Goal: Communication & Community: Answer question/provide support

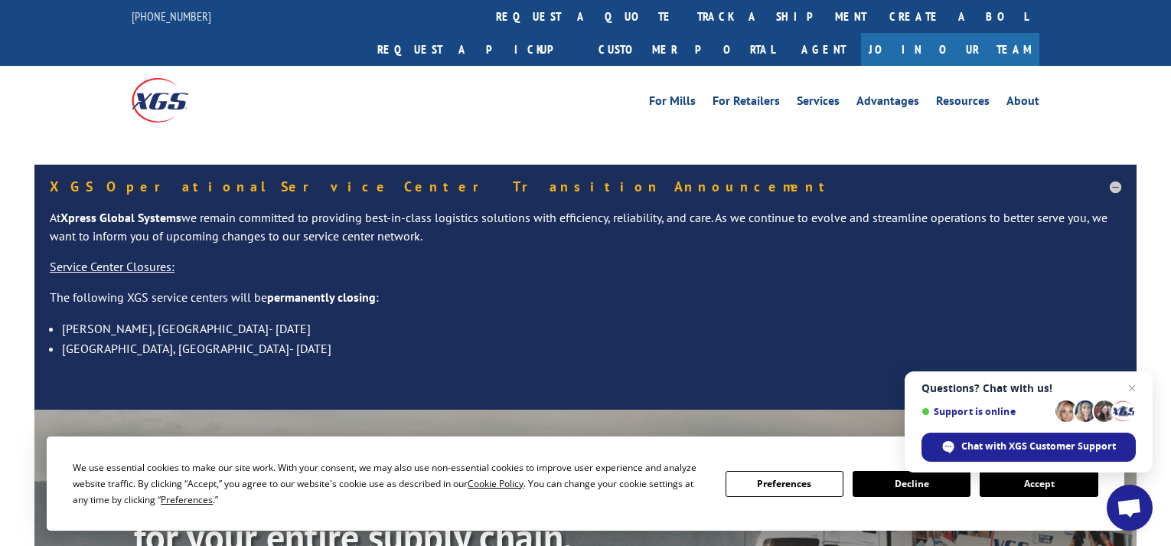
click at [1033, 484] on button "Accept" at bounding box center [1039, 484] width 118 height 26
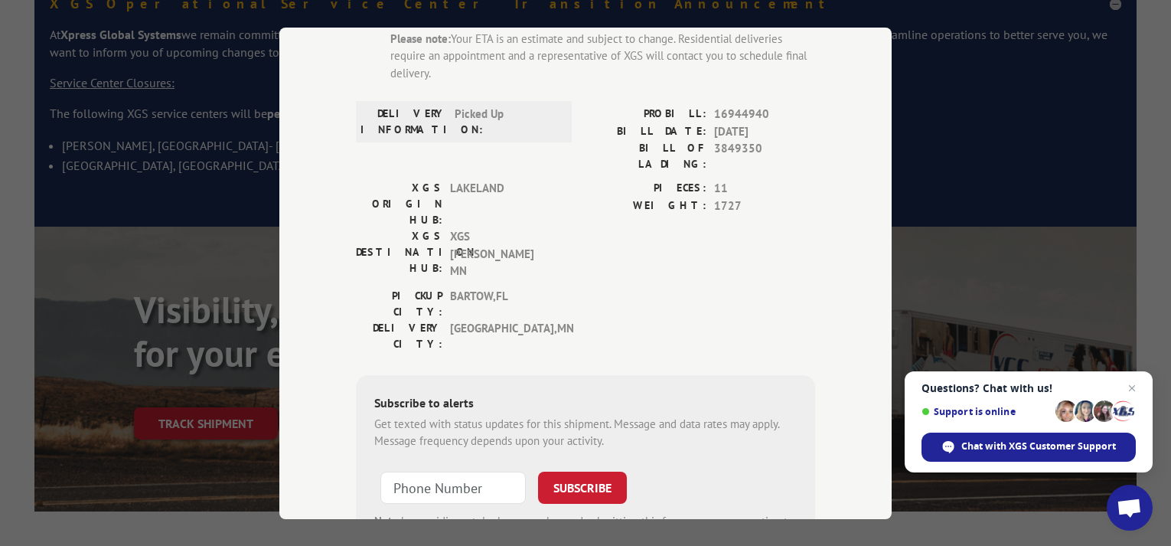
scroll to position [191, 0]
click at [999, 445] on span "Chat with XGS Customer Support" at bounding box center [1039, 446] width 155 height 14
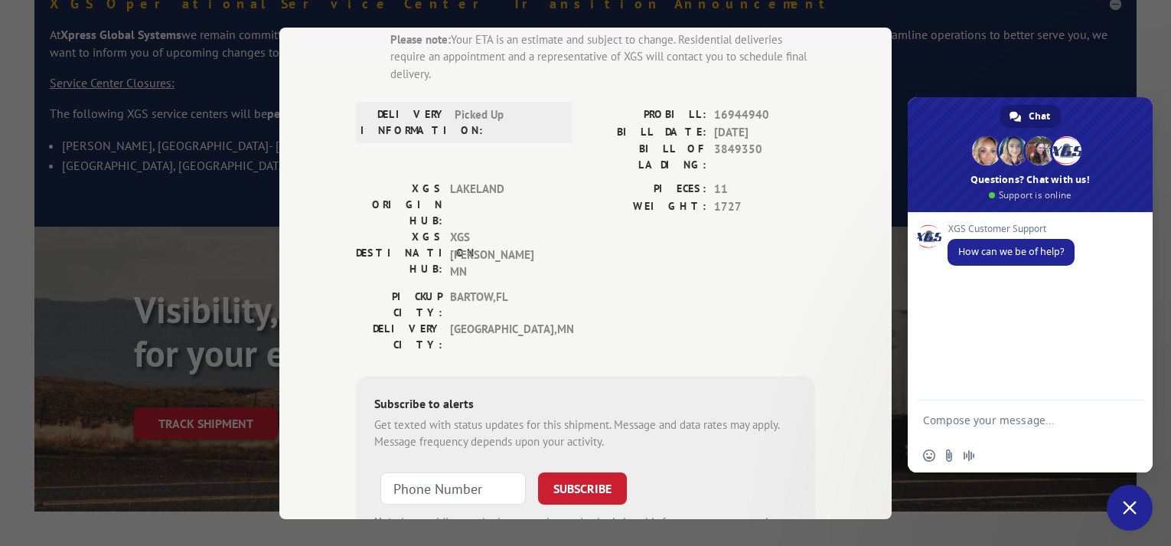
click at [953, 421] on textarea "Compose your message..." at bounding box center [1015, 419] width 184 height 38
click at [933, 420] on textarea "Compose your message..." at bounding box center [1015, 419] width 184 height 38
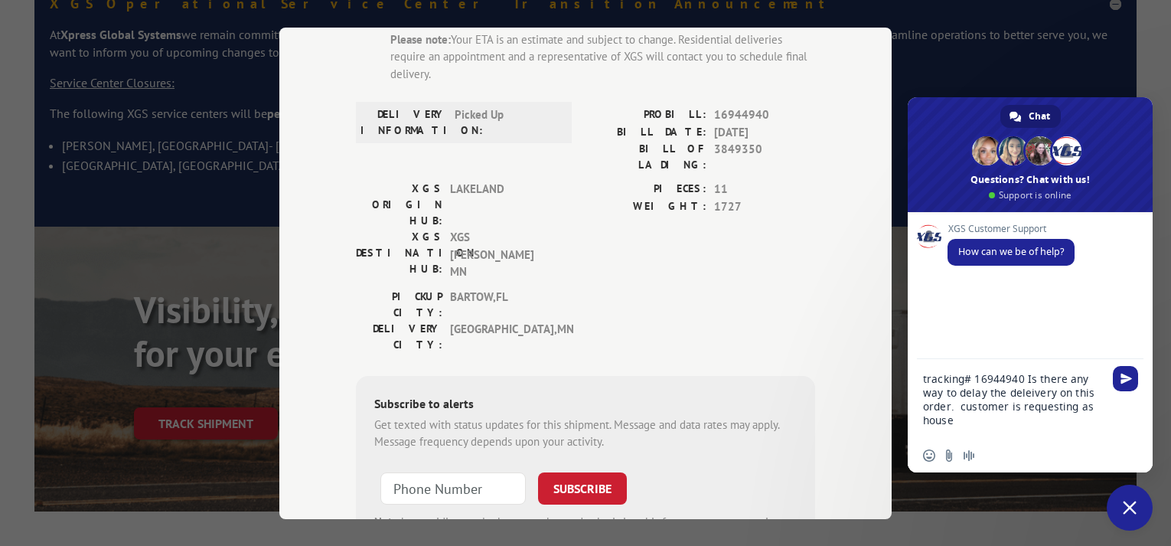
type textarea "tracking# 16944940 Is there any way to delay the delivery on this order. custom…"
drag, startPoint x: 1087, startPoint y: 409, endPoint x: 902, endPoint y: 382, distance: 187.2
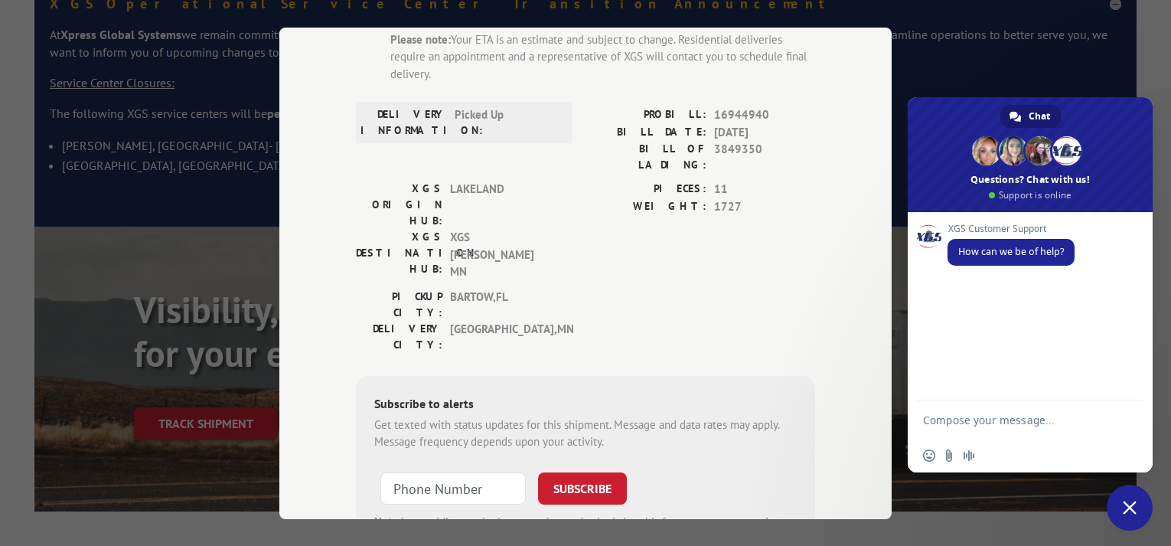
click at [841, 114] on div "Track Shipment ESTIMATED DELIVERY TIME: 09/08/2025 The estimated time is using …" at bounding box center [585, 274] width 612 height 492
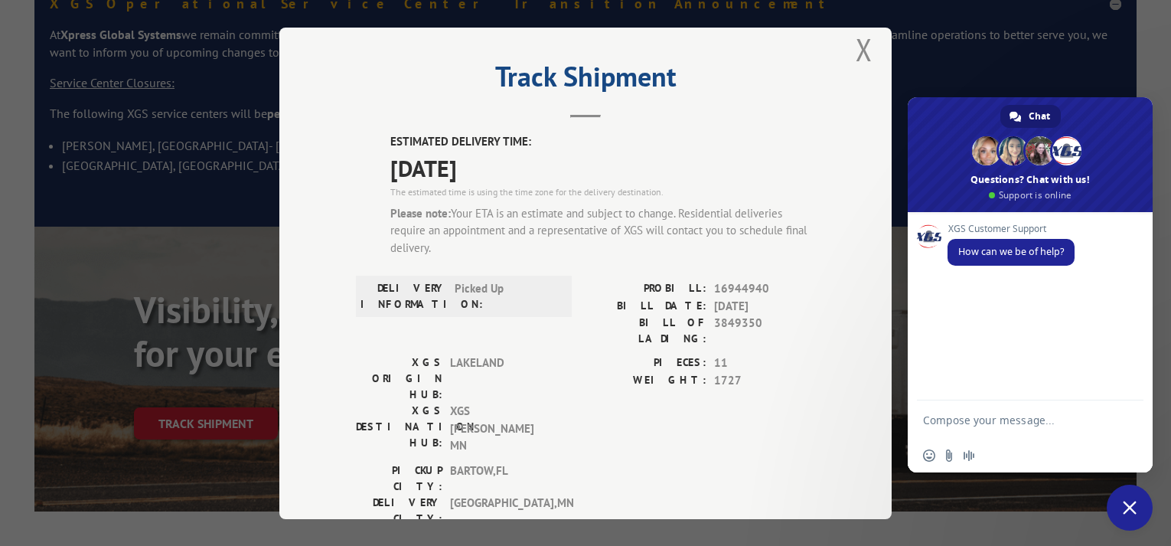
scroll to position [6, 0]
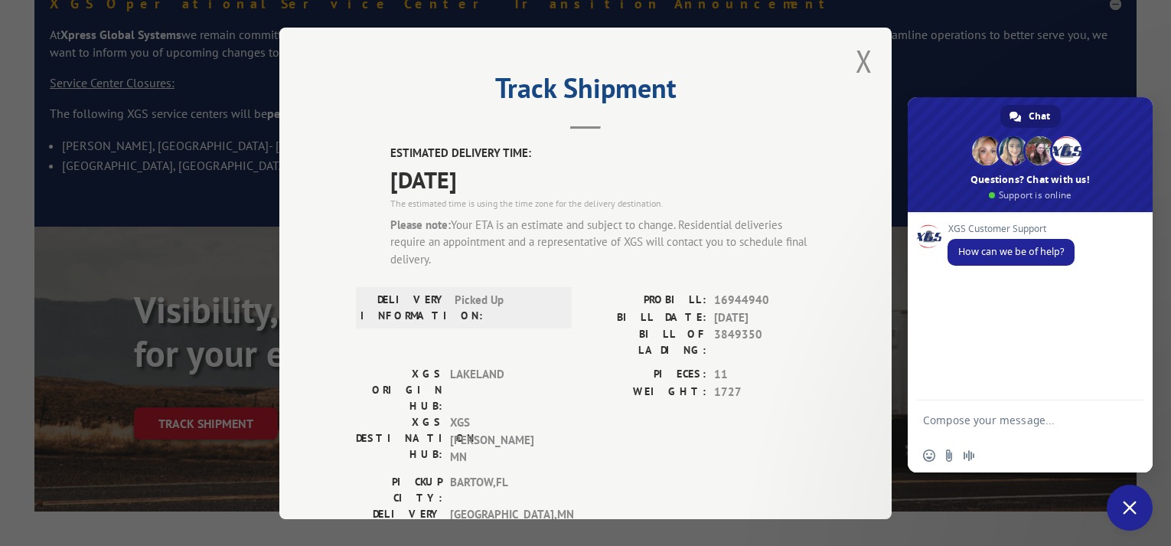
click at [940, 419] on textarea "Compose your message..." at bounding box center [1015, 419] width 184 height 38
drag, startPoint x: 1026, startPoint y: 423, endPoint x: 893, endPoint y: 436, distance: 133.9
click at [911, 451] on div "Network offline. Reconnecting... No messages can be received or sent for now. S…" at bounding box center [1030, 342] width 245 height 260
drag, startPoint x: 982, startPoint y: 416, endPoint x: 920, endPoint y: 433, distance: 64.1
click at [920, 433] on div "traCKING#" at bounding box center [1030, 419] width 245 height 38
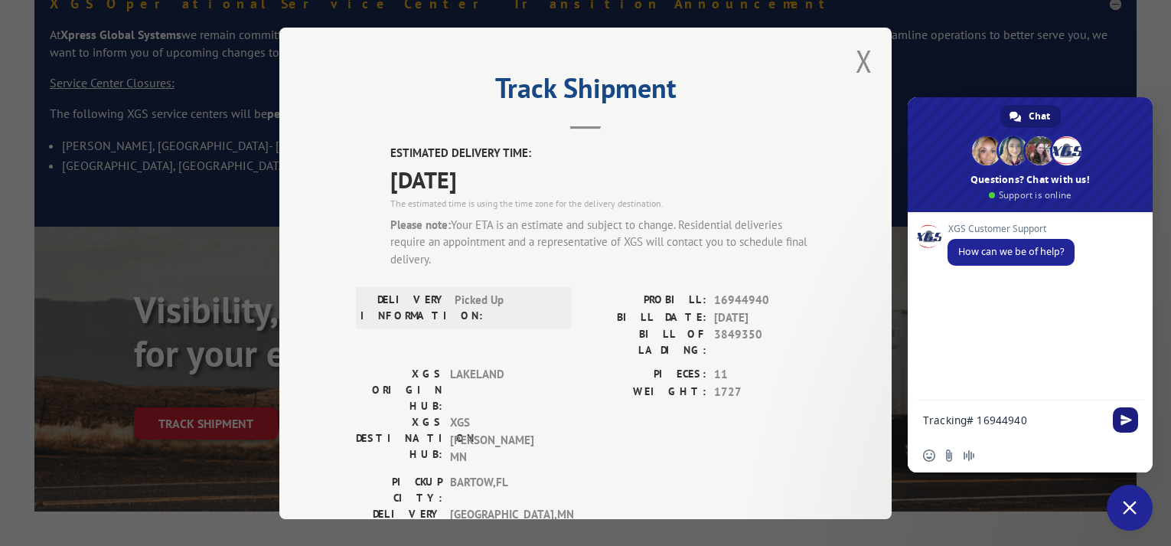
type textarea "Tracking# 16944940"
click at [1122, 417] on span "Send" at bounding box center [1126, 419] width 11 height 11
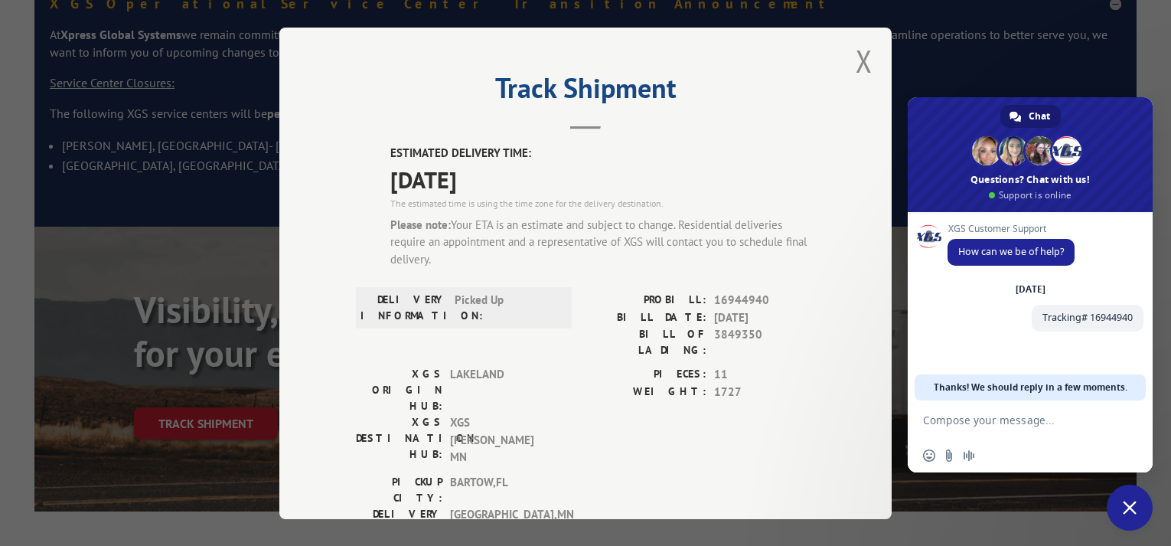
click at [928, 420] on textarea "Compose your message..." at bounding box center [1015, 419] width 184 height 38
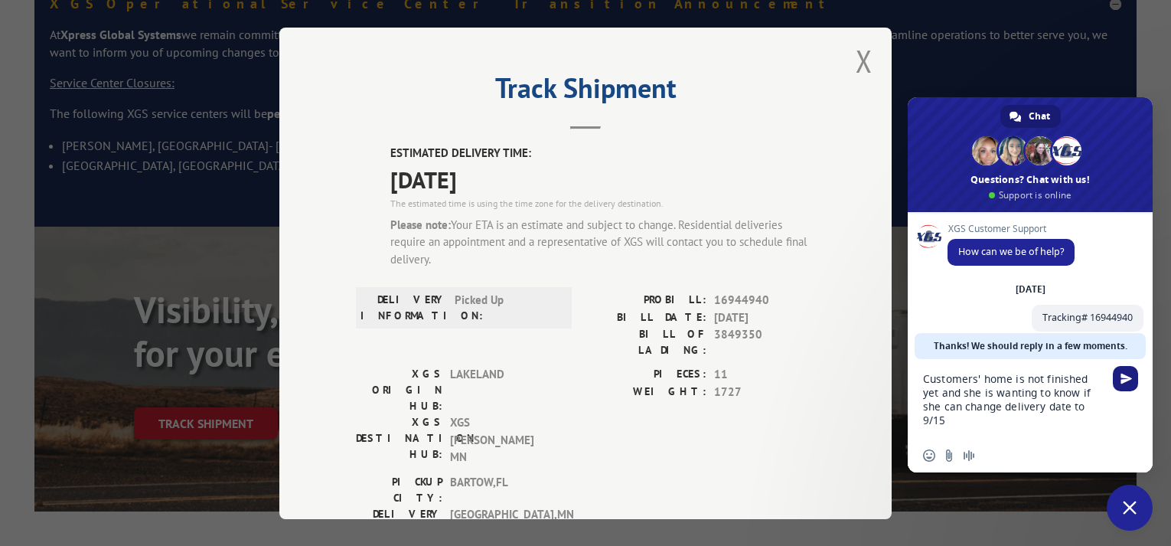
type textarea "Customers' home is not finished yet and she is wanting to know if she can chang…"
click at [1128, 379] on span "Send" at bounding box center [1126, 378] width 11 height 11
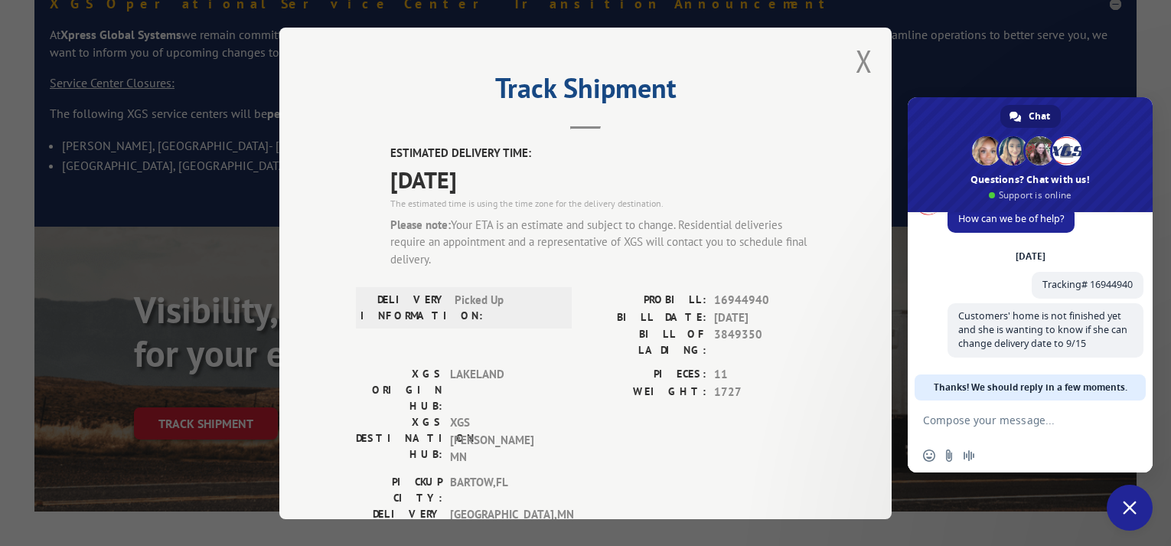
scroll to position [160, 0]
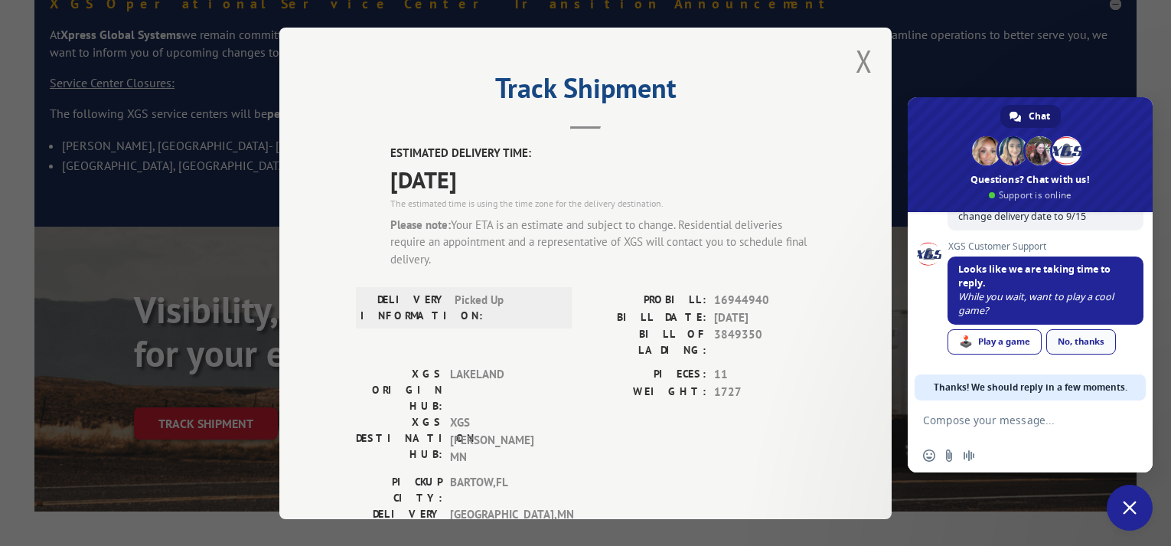
click at [1078, 338] on link "No, thanks" at bounding box center [1082, 341] width 70 height 25
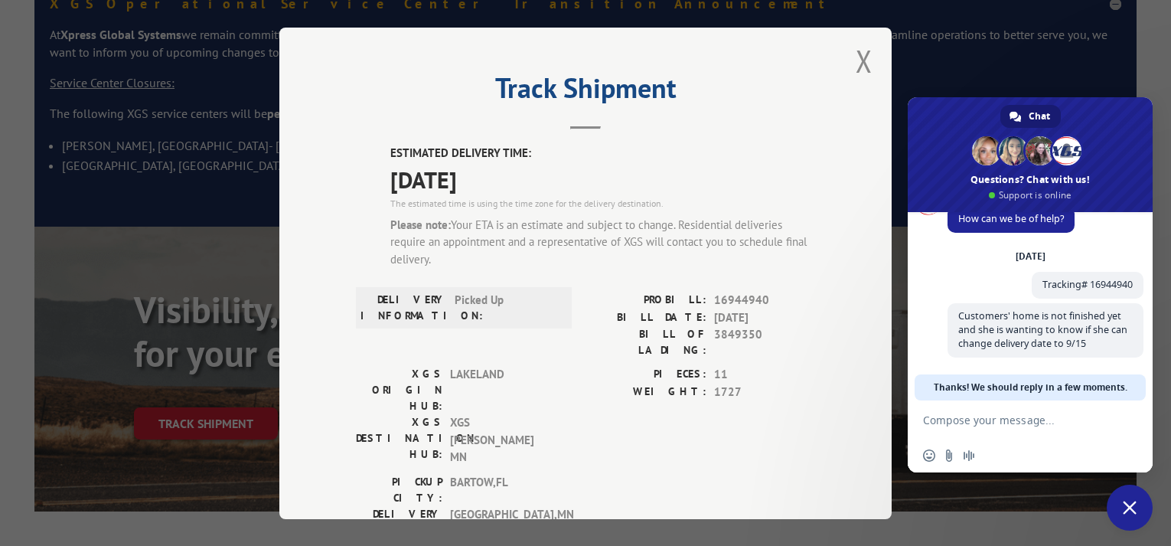
click at [860, 61] on button "Close modal" at bounding box center [864, 61] width 17 height 41
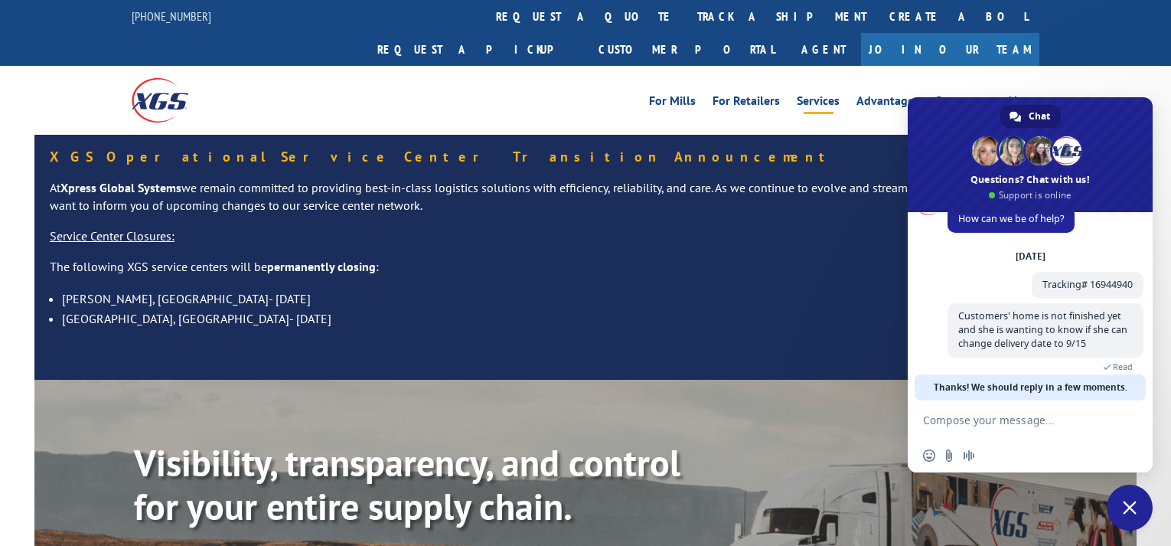
click at [827, 95] on link "Services" at bounding box center [818, 103] width 43 height 17
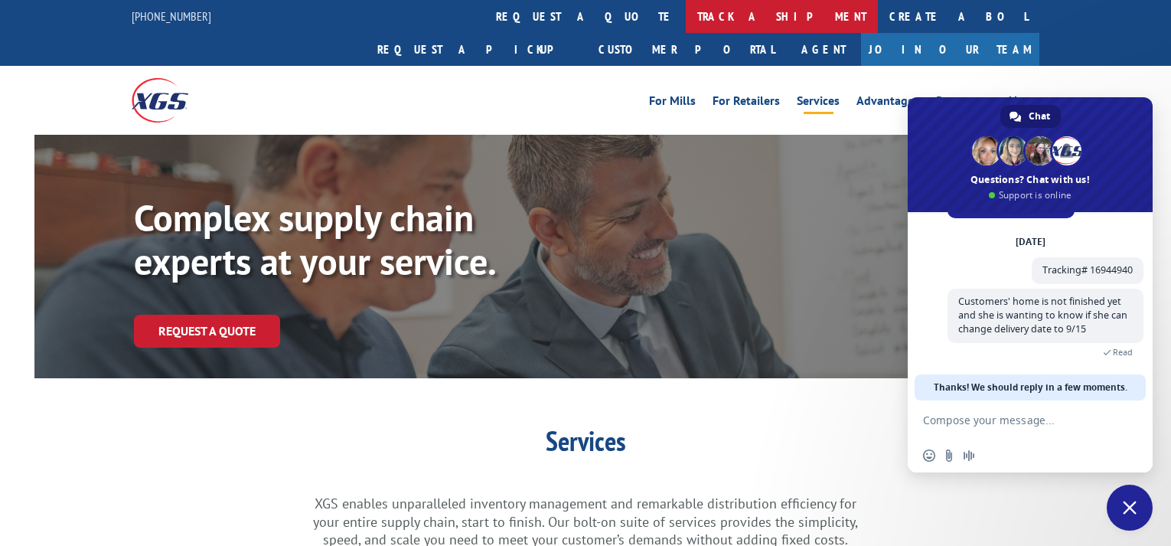
click at [686, 20] on link "track a shipment" at bounding box center [782, 16] width 192 height 33
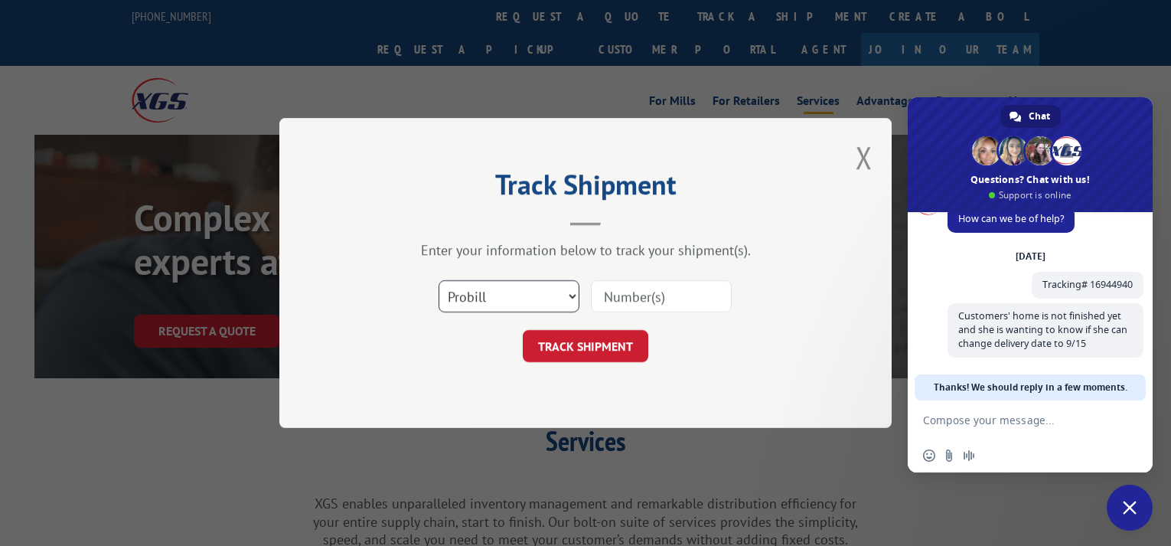
scroll to position [33, 0]
click at [572, 297] on select "Select category... Probill BOL PO" at bounding box center [509, 296] width 141 height 32
click at [619, 298] on input at bounding box center [661, 296] width 141 height 32
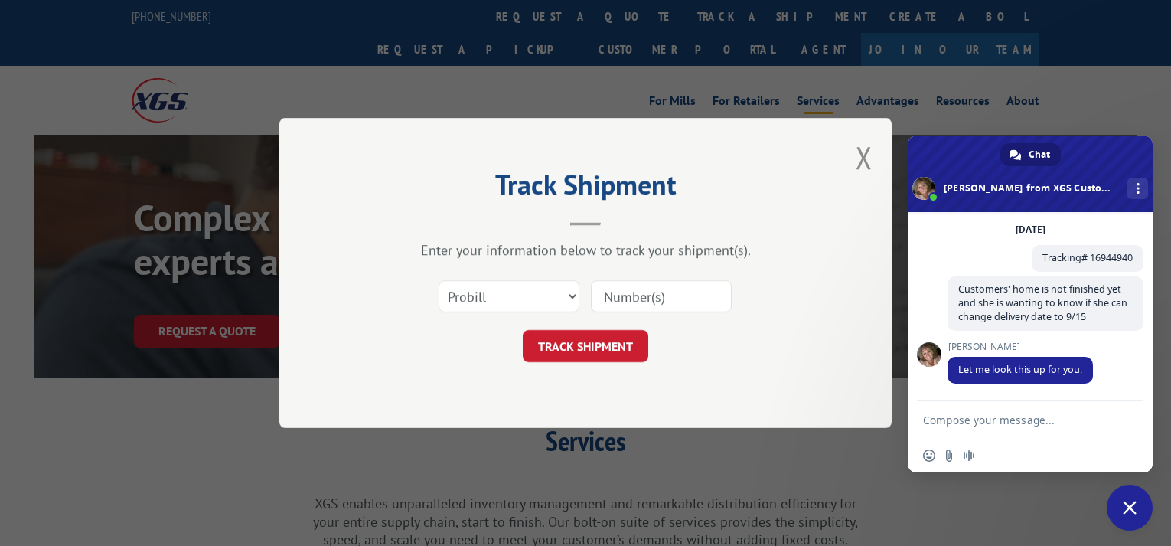
click at [933, 420] on textarea "Compose your message..." at bounding box center [1015, 419] width 184 height 38
click at [1096, 407] on textarea "customer name is [PERSON_NAME]" at bounding box center [1015, 413] width 184 height 52
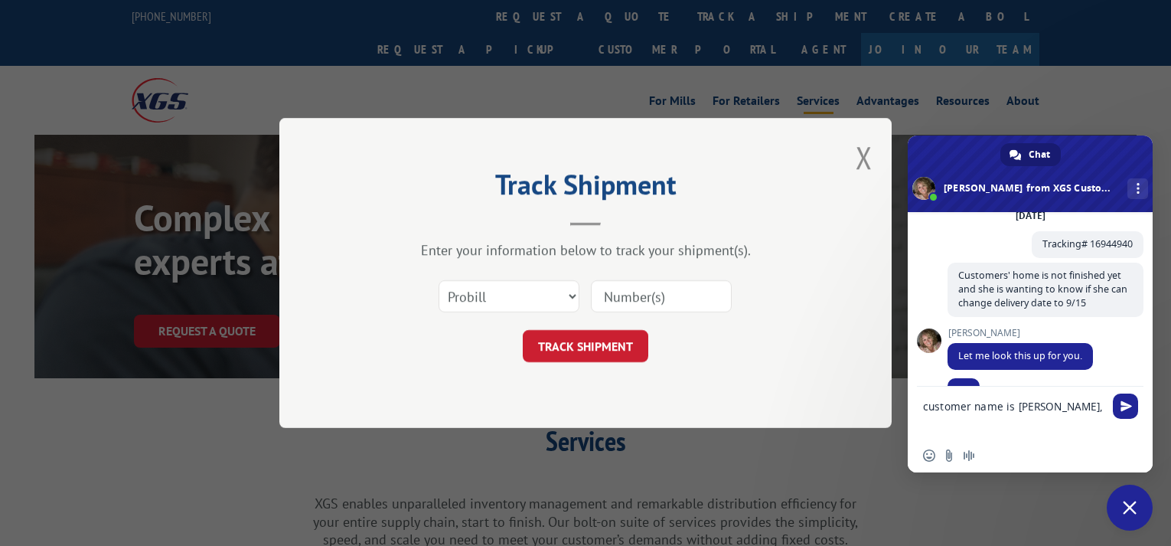
scroll to position [104, 0]
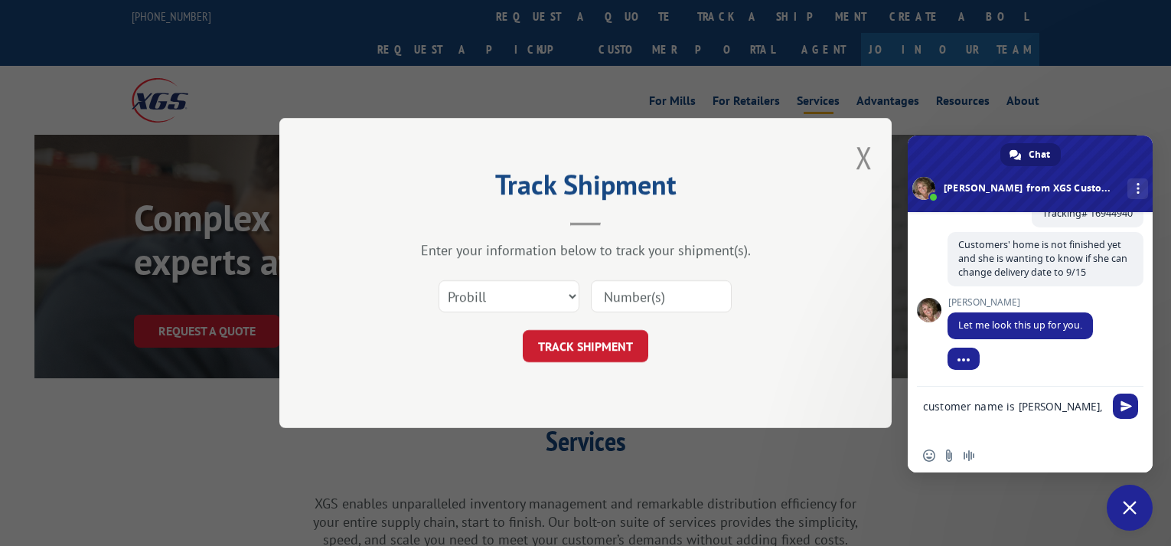
type textarea "customer name is [PERSON_NAME],"
click at [1123, 404] on span "Send" at bounding box center [1126, 405] width 11 height 11
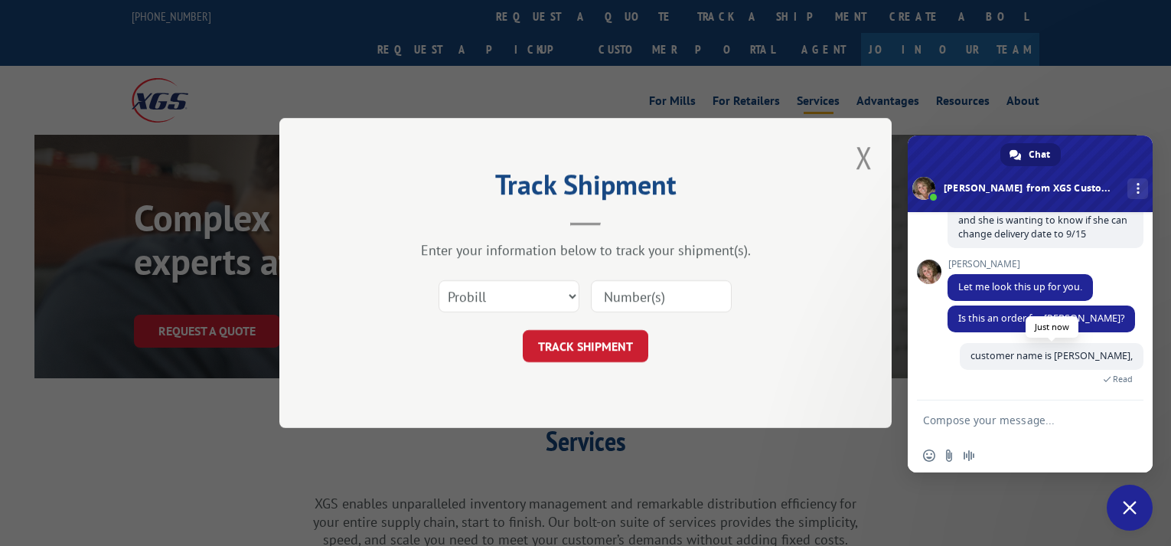
scroll to position [157, 0]
click at [945, 416] on textarea "Compose your message..." at bounding box center [1015, 419] width 184 height 38
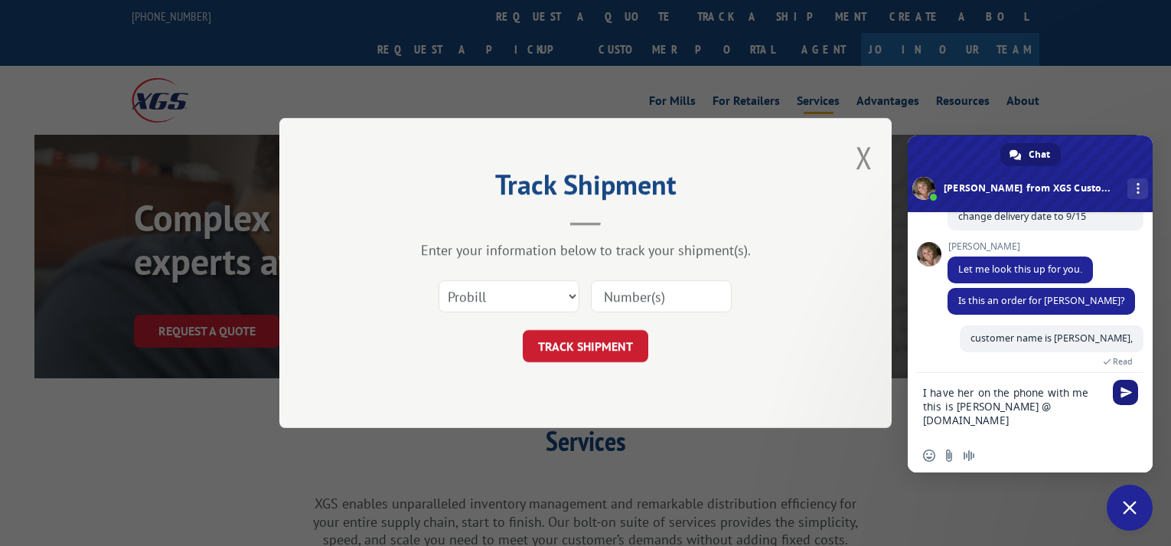
type textarea "I have her on the phone with me this is [PERSON_NAME] @ [DOMAIN_NAME]"
click at [1119, 394] on span "Send" at bounding box center [1125, 392] width 25 height 25
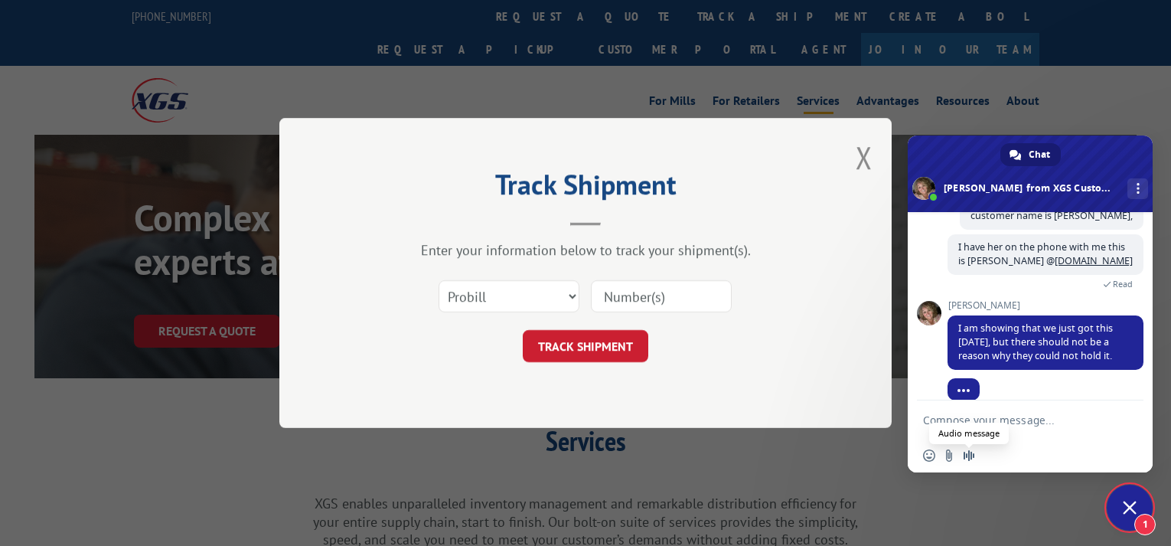
scroll to position [313, 0]
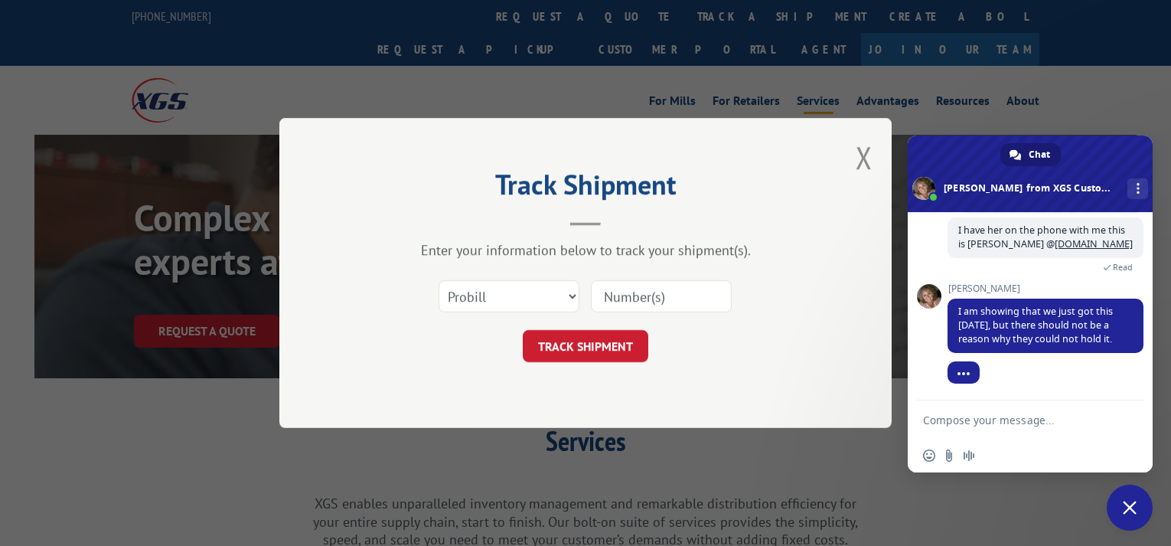
click at [943, 417] on textarea "Compose your message..." at bounding box center [1015, 419] width 184 height 38
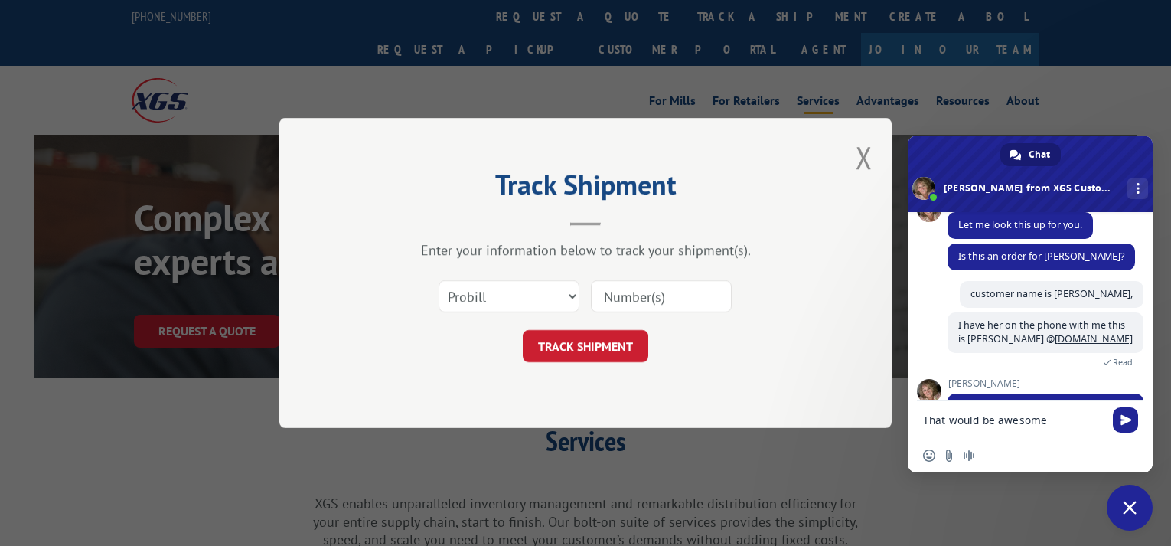
scroll to position [369, 0]
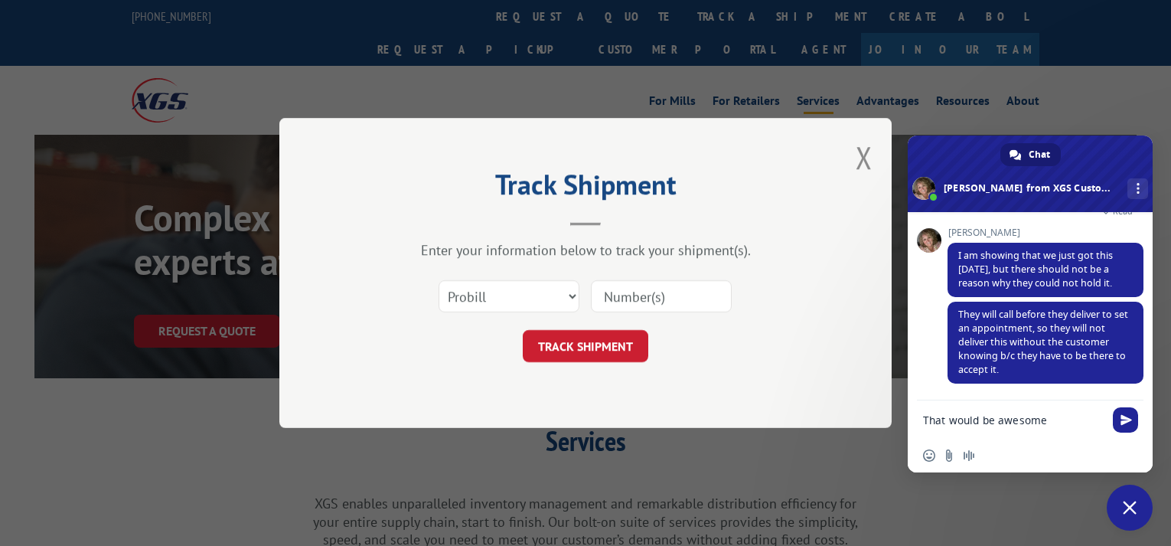
drag, startPoint x: 1057, startPoint y: 421, endPoint x: 912, endPoint y: 423, distance: 145.5
click at [912, 423] on div "That would be awesome" at bounding box center [1030, 419] width 245 height 38
type textarea "s"
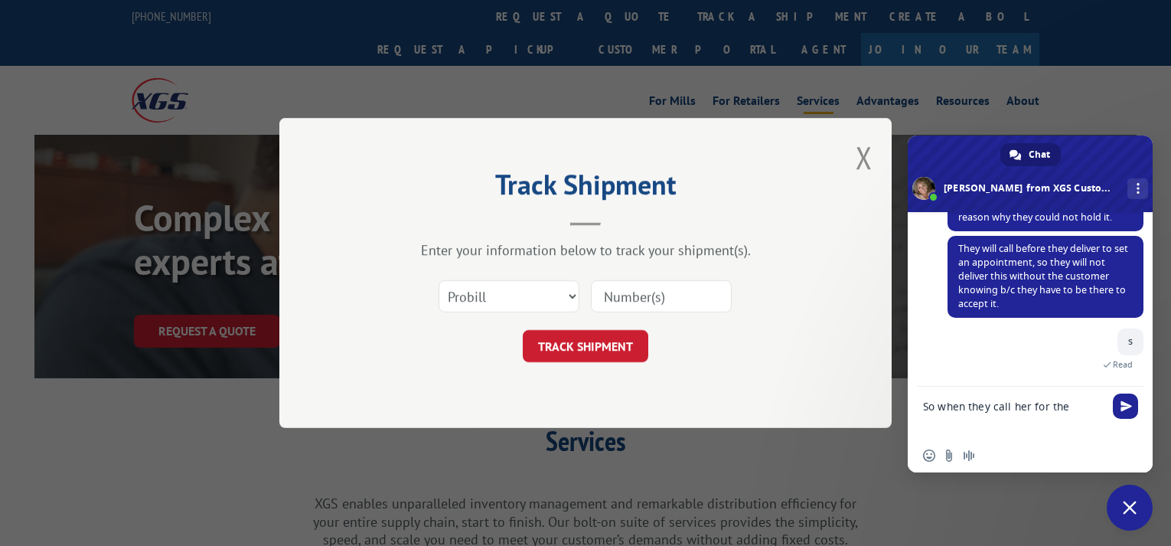
scroll to position [410, 0]
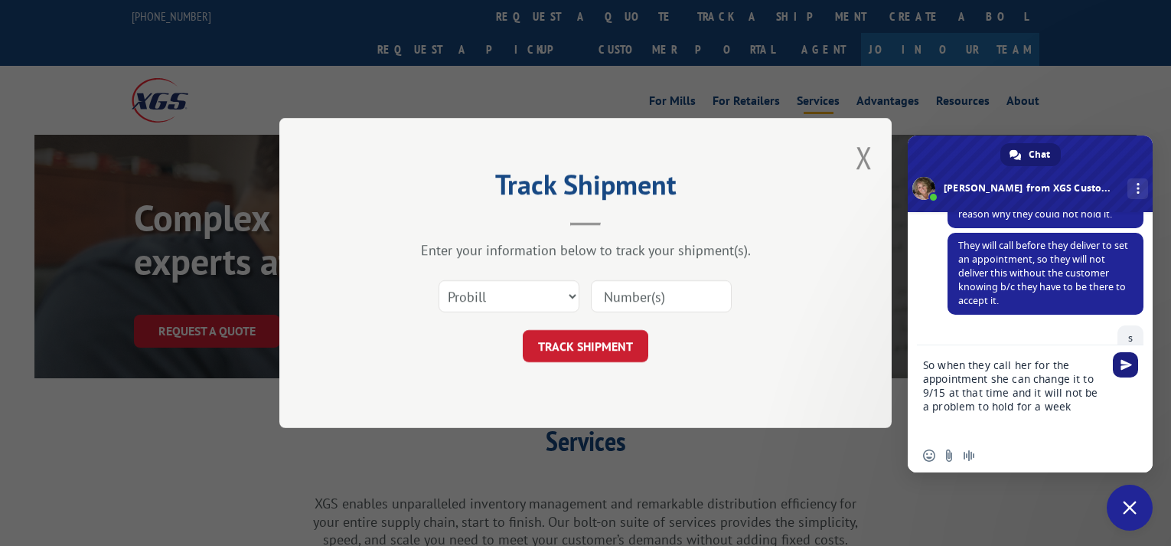
type textarea "So when they call her for the appointment she can change it to 9/15 at that tim…"
click at [1122, 365] on span "Send" at bounding box center [1126, 364] width 11 height 11
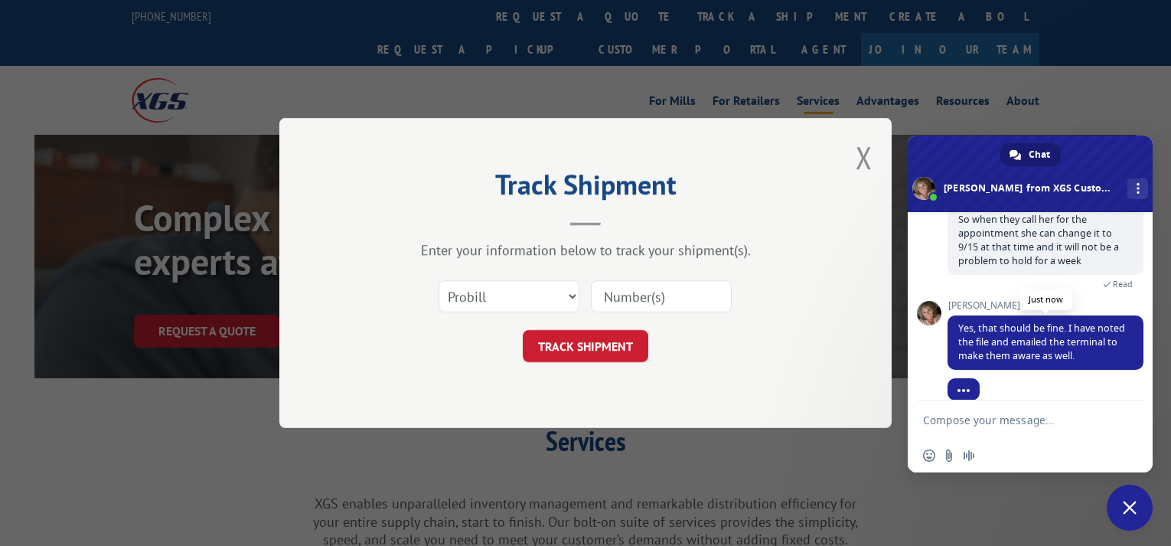
scroll to position [590, 0]
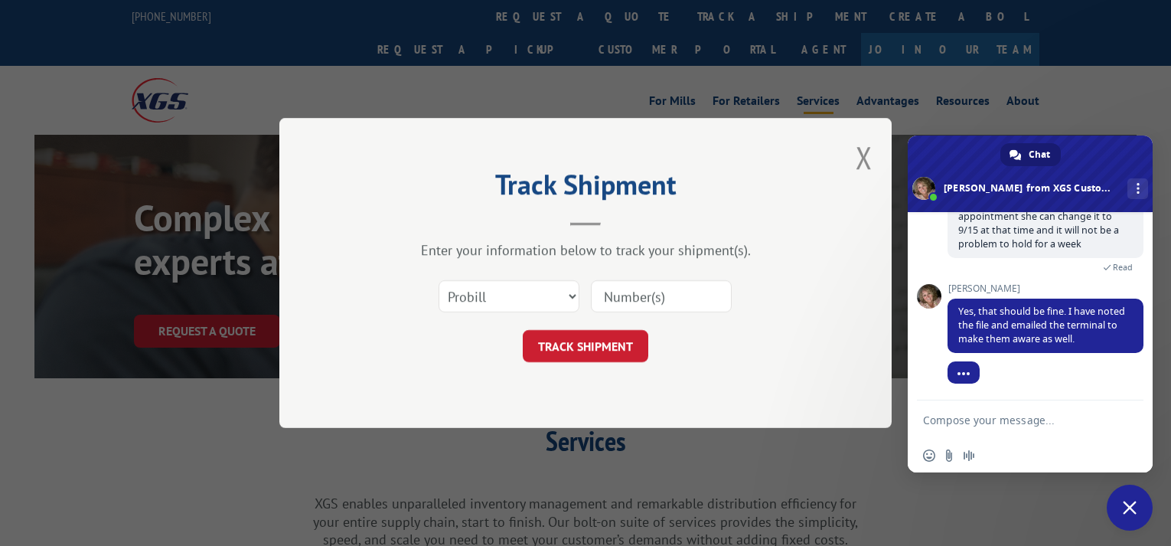
click at [931, 424] on textarea "Compose your message..." at bounding box center [1015, 419] width 184 height 38
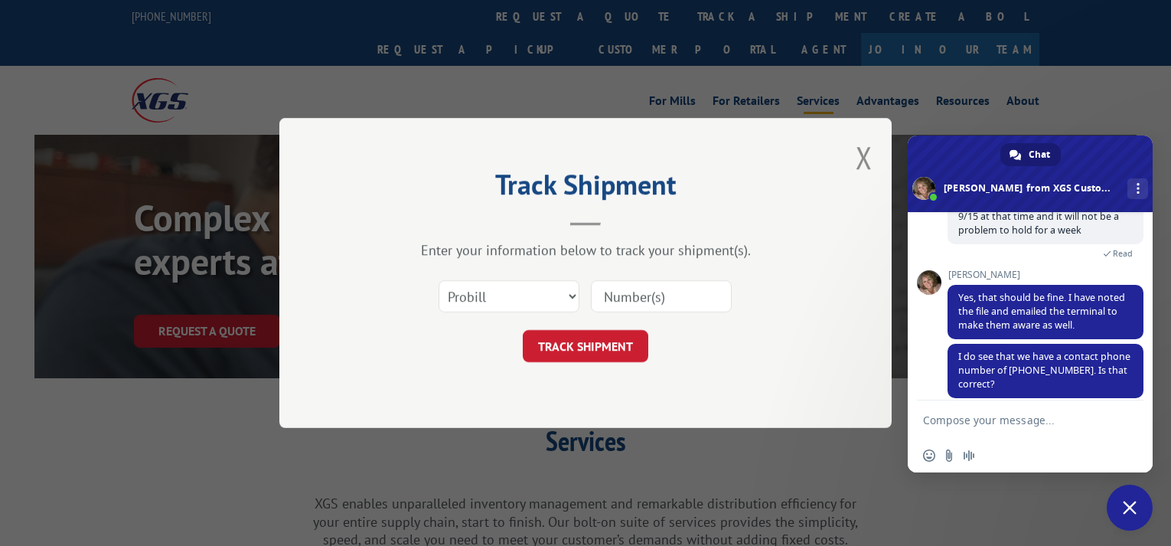
scroll to position [619, 0]
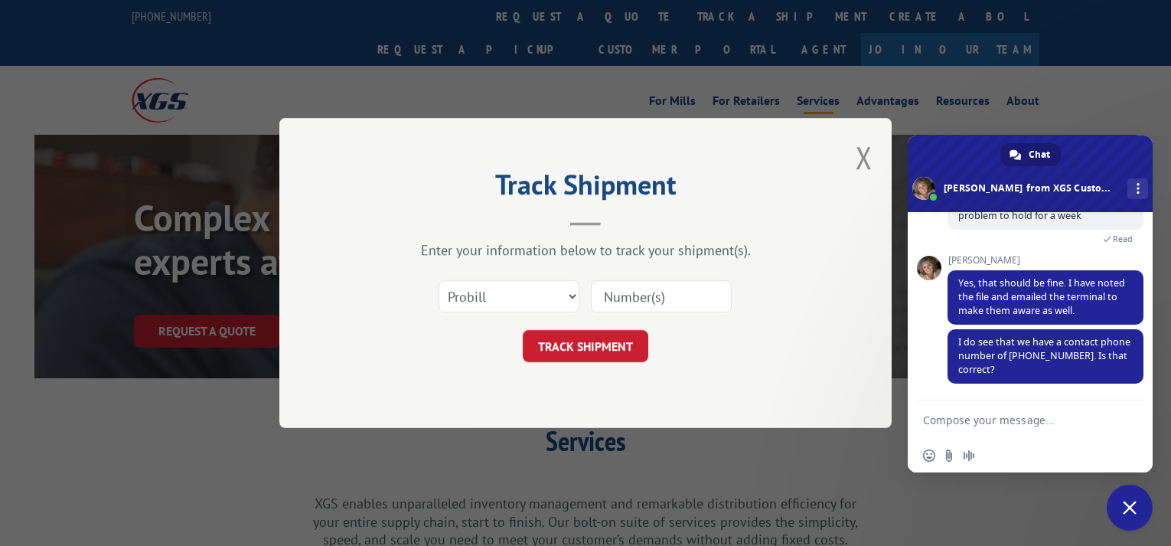
click at [960, 422] on textarea "Compose your message..." at bounding box center [1015, 419] width 184 height 38
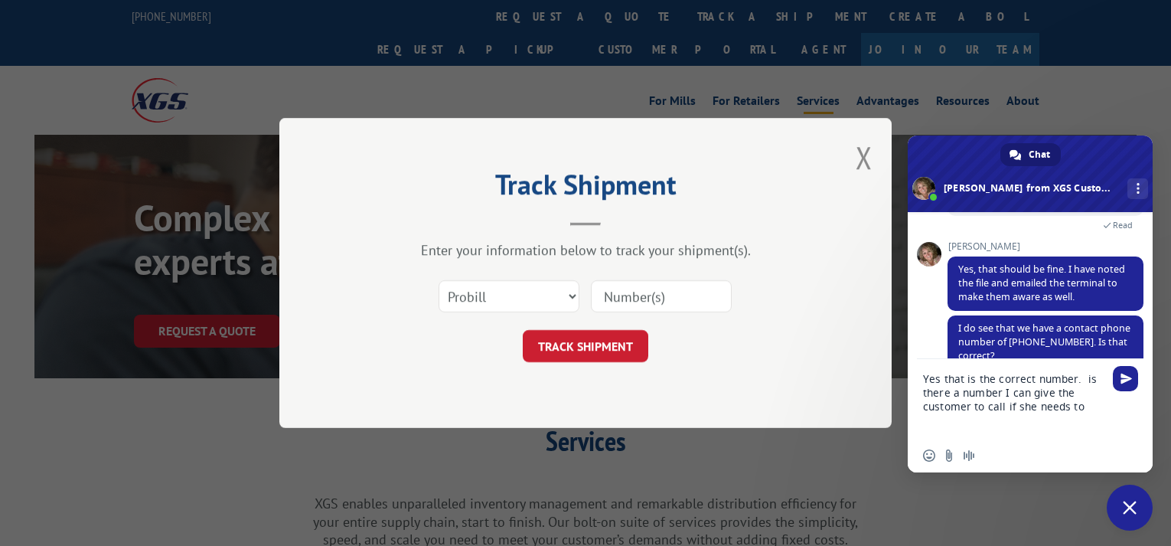
type textarea "Yes that is the correct number. is there a number I can give the customer to ca…"
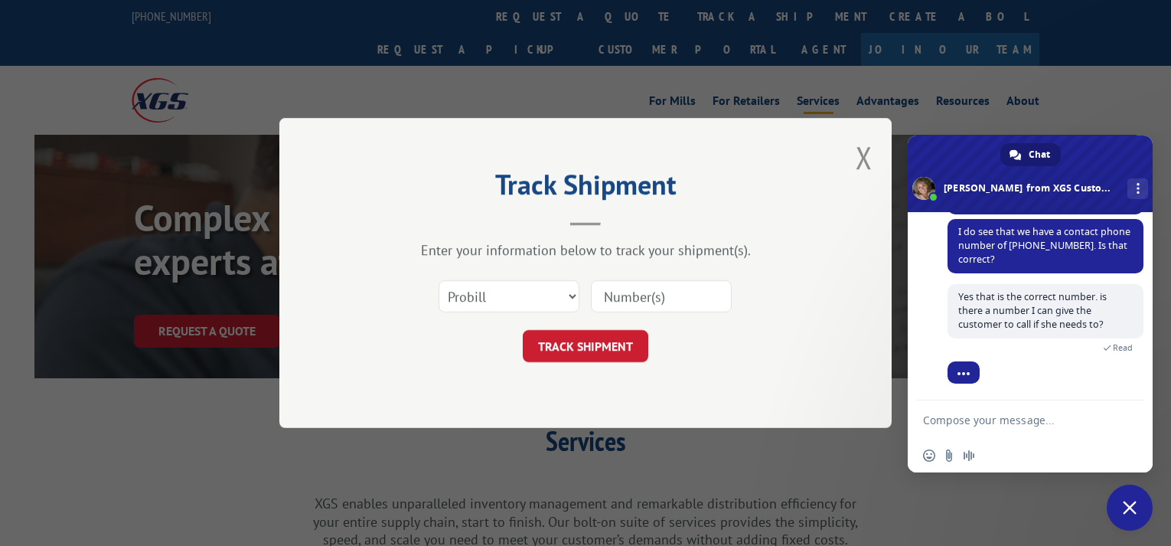
scroll to position [750, 0]
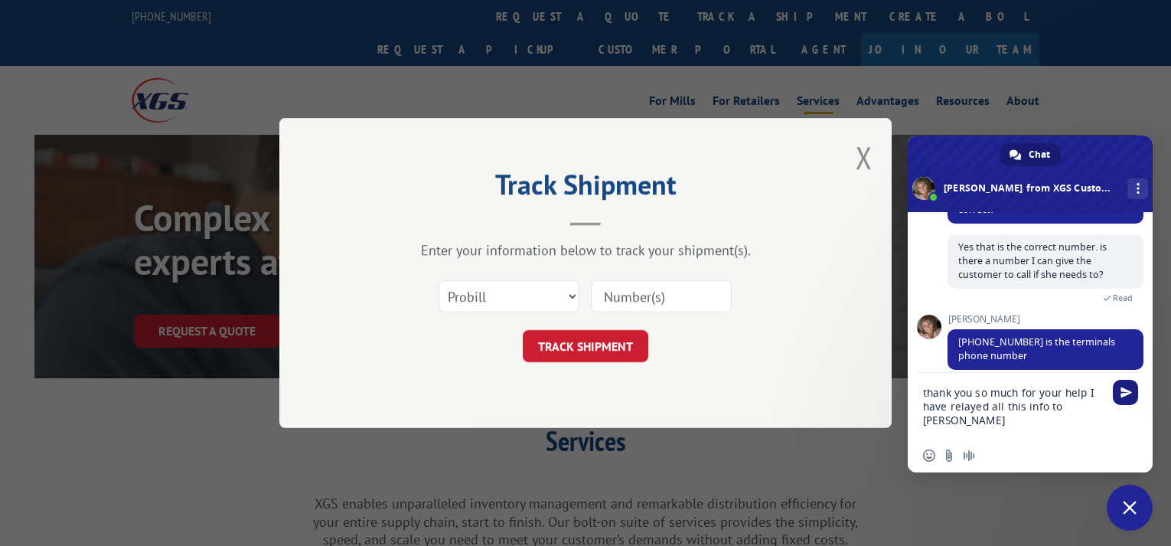
type textarea "thank you so much for your help I have relayed all this info to [PERSON_NAME]"
click at [1121, 387] on span "Send" at bounding box center [1126, 392] width 11 height 11
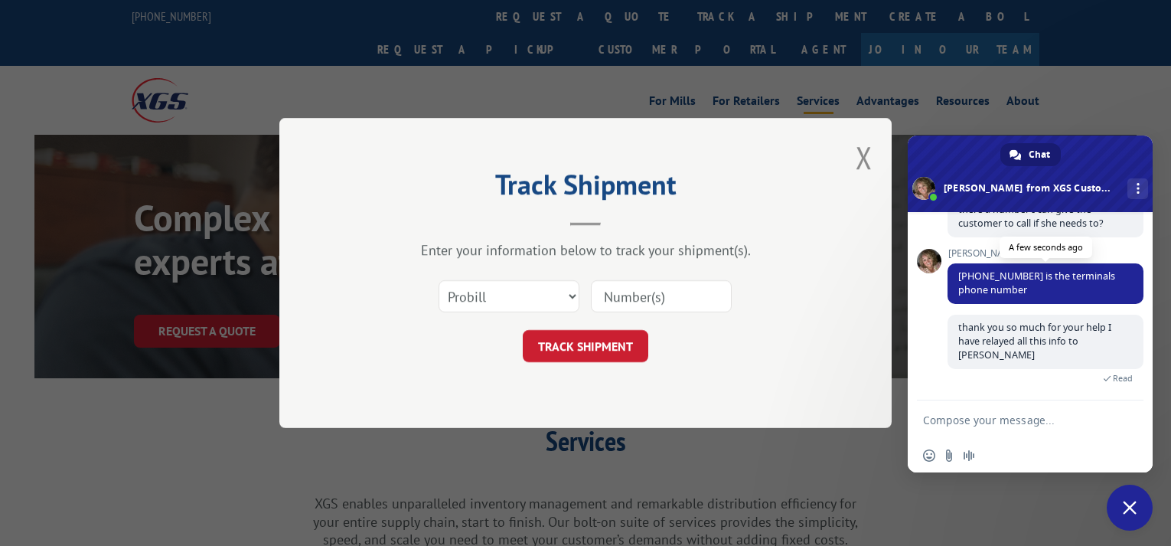
scroll to position [983, 0]
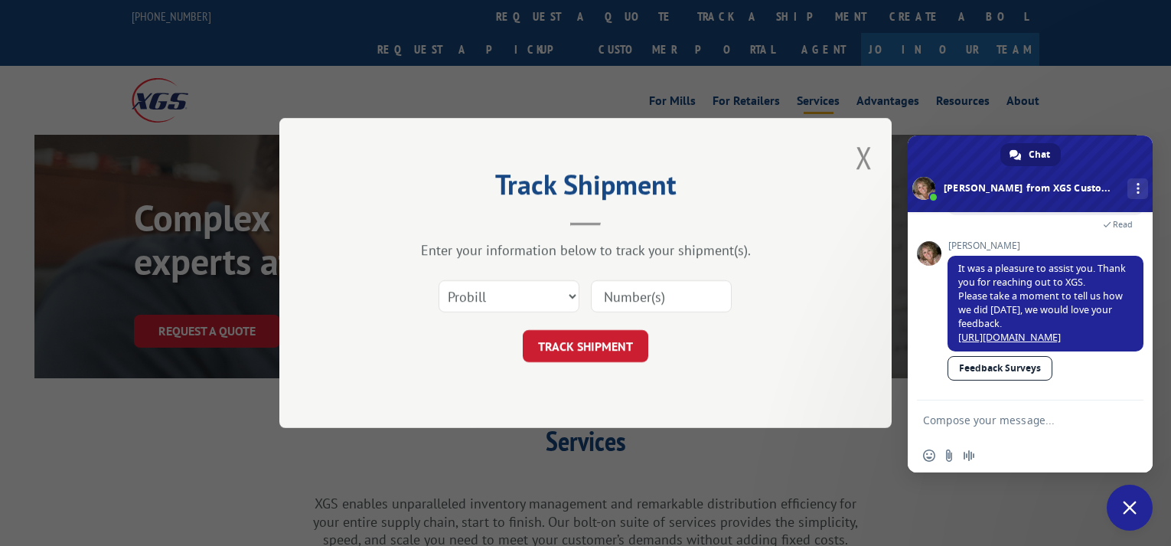
click at [1014, 366] on link "Feedback Surveys" at bounding box center [1000, 368] width 105 height 24
